Goal: Obtain resource: Download file/media

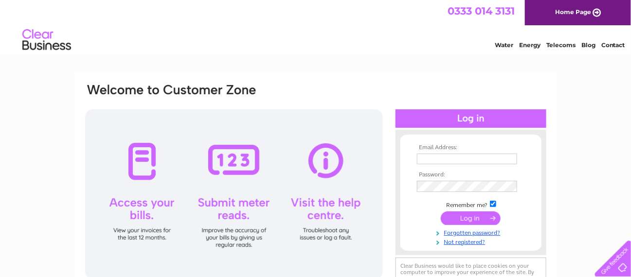
click at [462, 157] on input "text" at bounding box center [467, 159] width 100 height 11
type input "[EMAIL_ADDRESS][DOMAIN_NAME]"
click at [441, 212] on input "submit" at bounding box center [471, 219] width 60 height 14
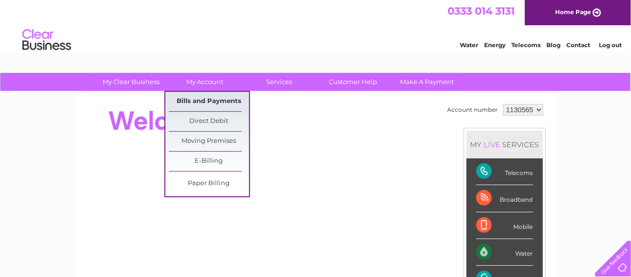
click at [221, 94] on link "Bills and Payments" at bounding box center [209, 101] width 80 height 19
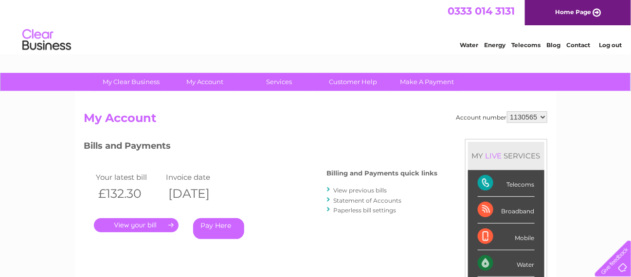
click at [380, 187] on link "View previous bills" at bounding box center [360, 190] width 53 height 7
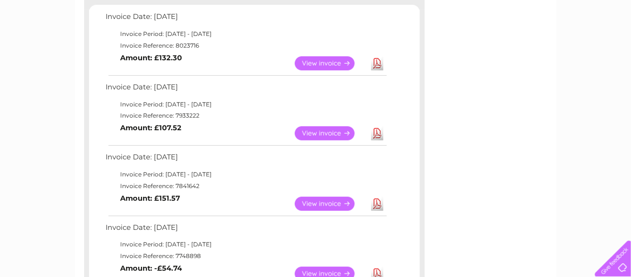
scroll to position [146, 0]
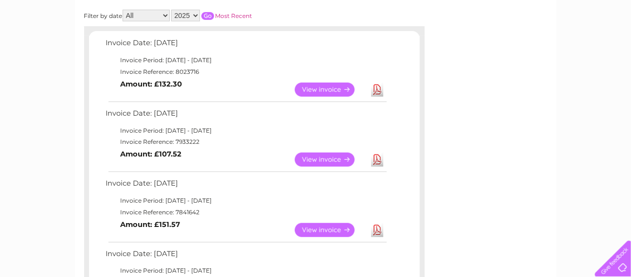
click at [381, 89] on link "Download" at bounding box center [377, 90] width 12 height 14
click at [381, 159] on link "Download" at bounding box center [377, 160] width 12 height 14
